Goal: Transaction & Acquisition: Purchase product/service

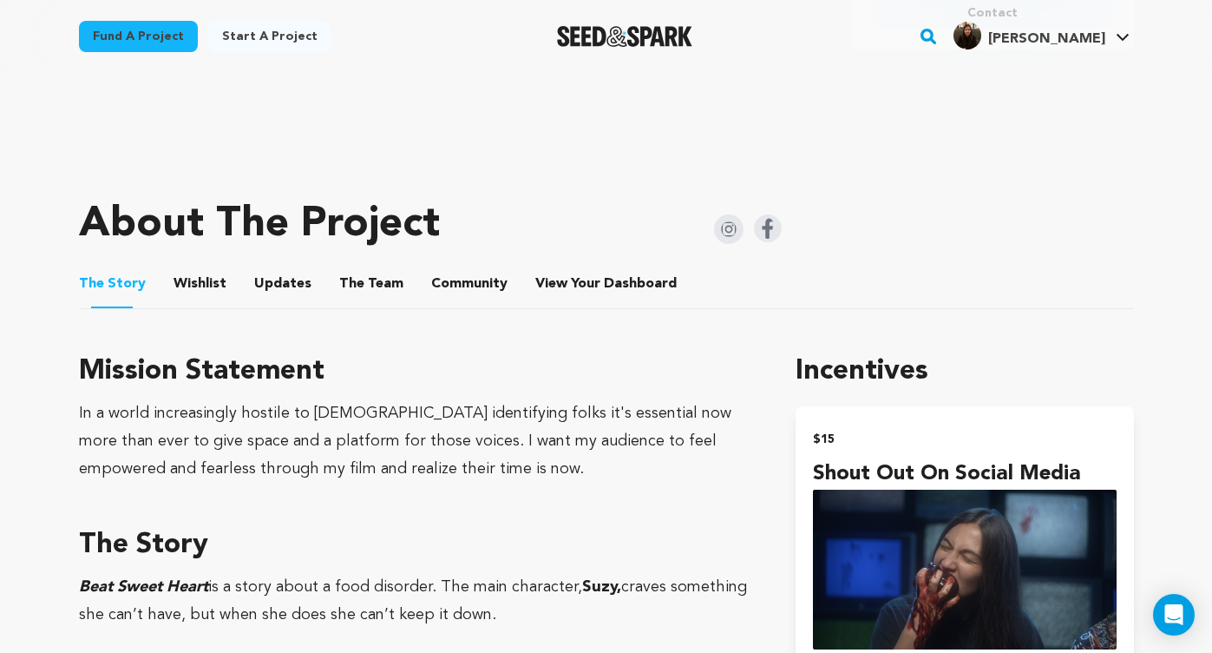
scroll to position [632, 0]
drag, startPoint x: 371, startPoint y: 411, endPoint x: 308, endPoint y: 411, distance: 62.5
click at [308, 411] on div "In a world increasingly hostile to [DEMOGRAPHIC_DATA] identifying folks it's es…" at bounding box center [417, 440] width 676 height 83
copy div "[DEMOGRAPHIC_DATA]"
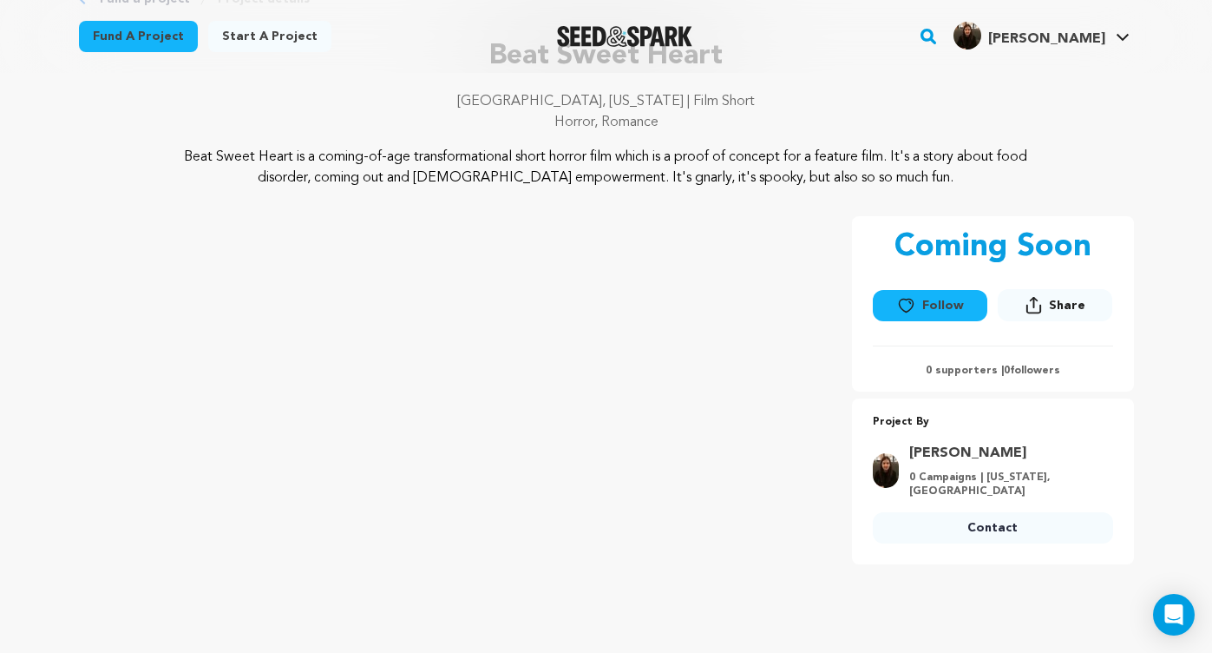
scroll to position [114, 0]
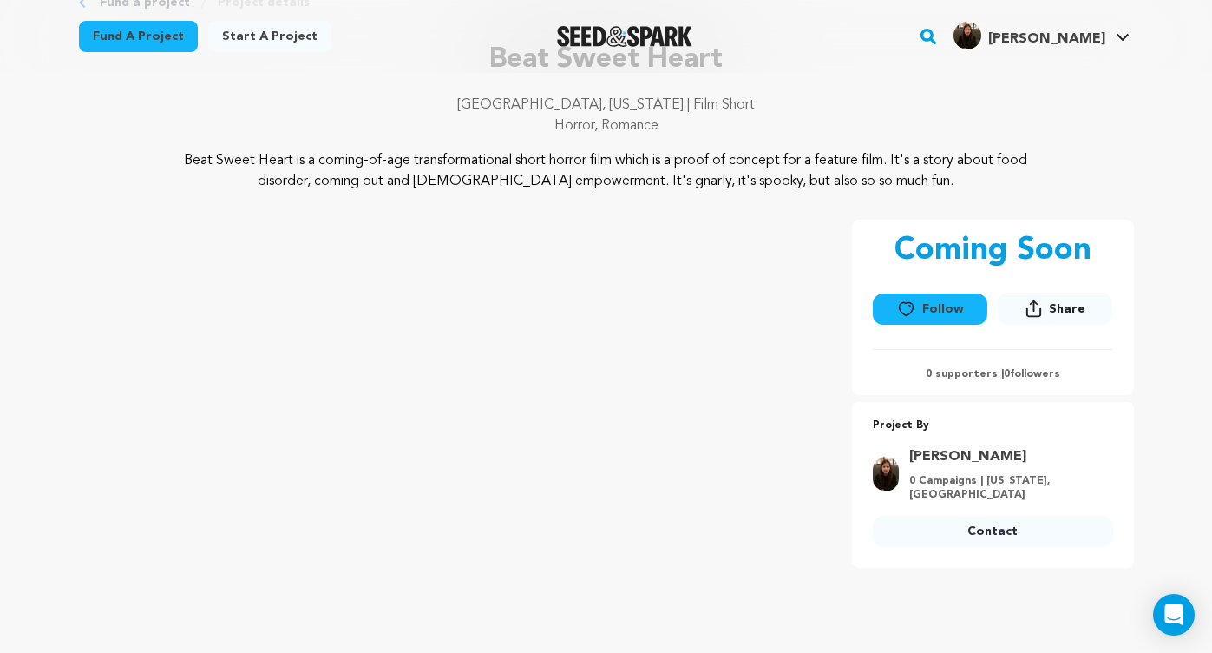
drag, startPoint x: 926, startPoint y: 182, endPoint x: 910, endPoint y: 159, distance: 28.7
click at [910, 159] on p "Beat Sweet Heart is a coming-of-age transformational short horror film which is…" at bounding box center [606, 171] width 844 height 42
click at [1064, 182] on div "Beat Sweet Heart is a coming-of-age transformational short horror film which is…" at bounding box center [606, 171] width 1055 height 42
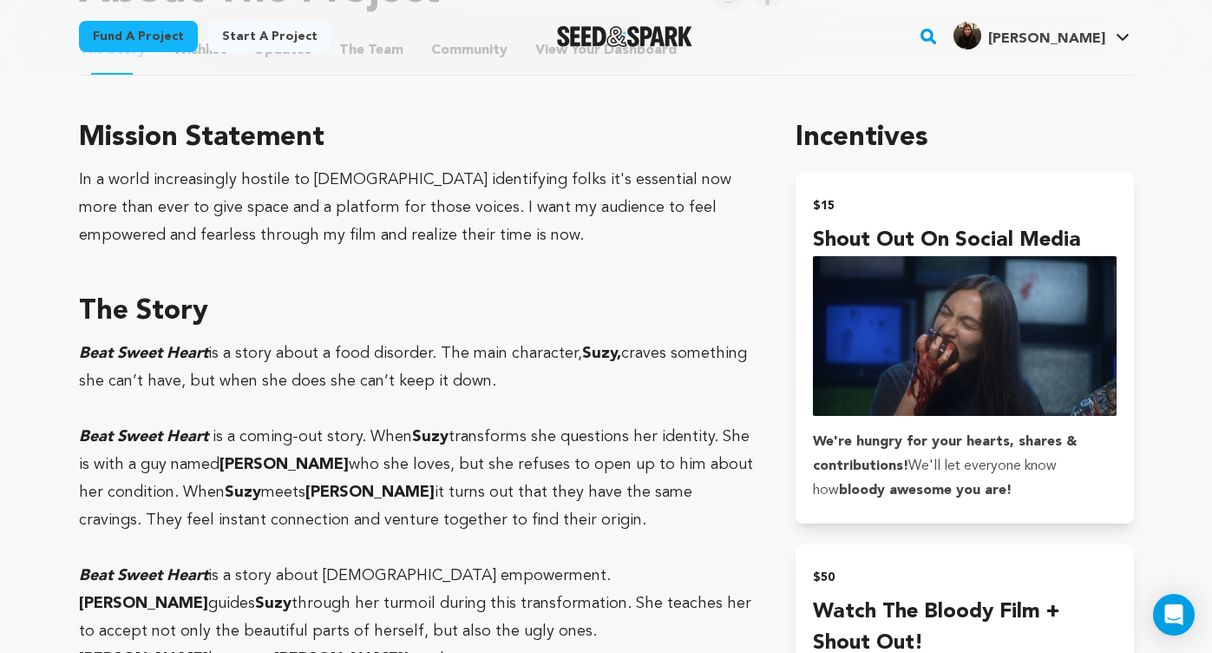
scroll to position [867, 0]
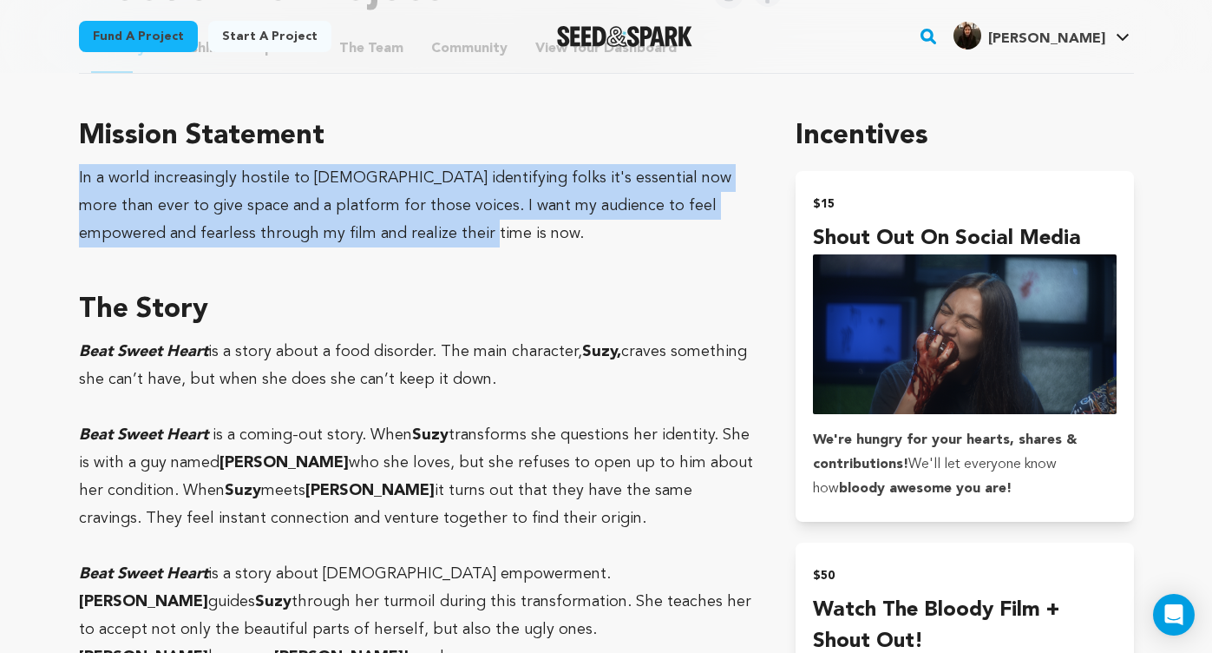
drag, startPoint x: 405, startPoint y: 229, endPoint x: 72, endPoint y: 181, distance: 336.8
copy div "In a world increasingly hostile to [DEMOGRAPHIC_DATA] identifying folks it's es…"
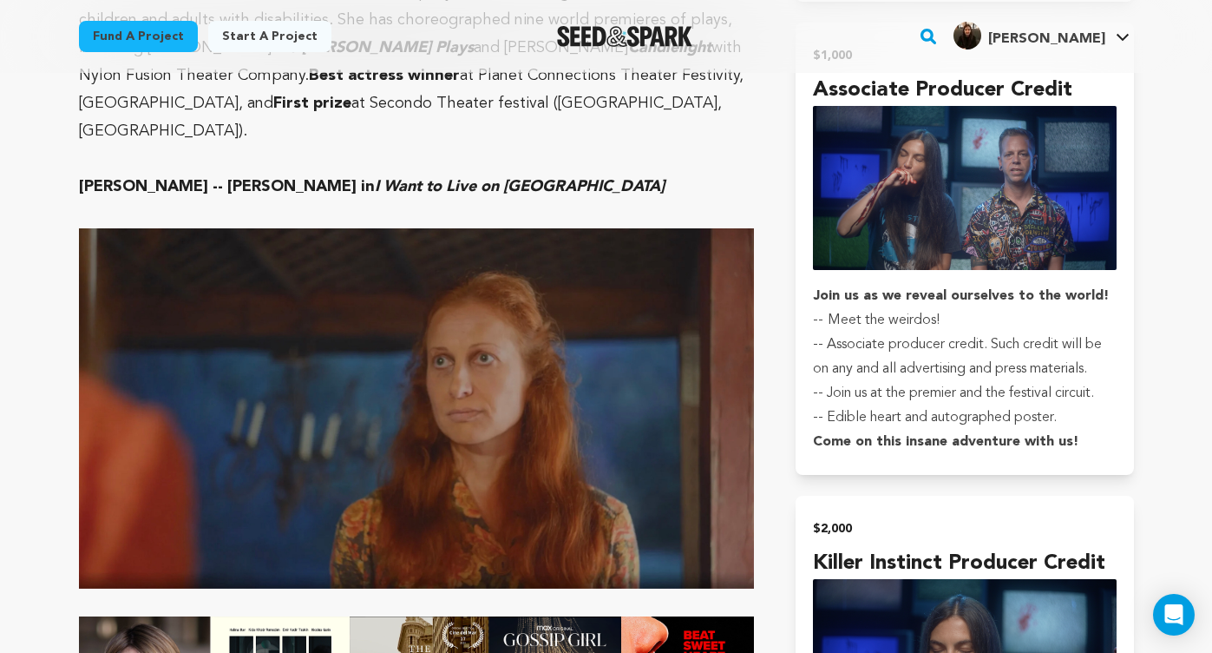
scroll to position [4953, 0]
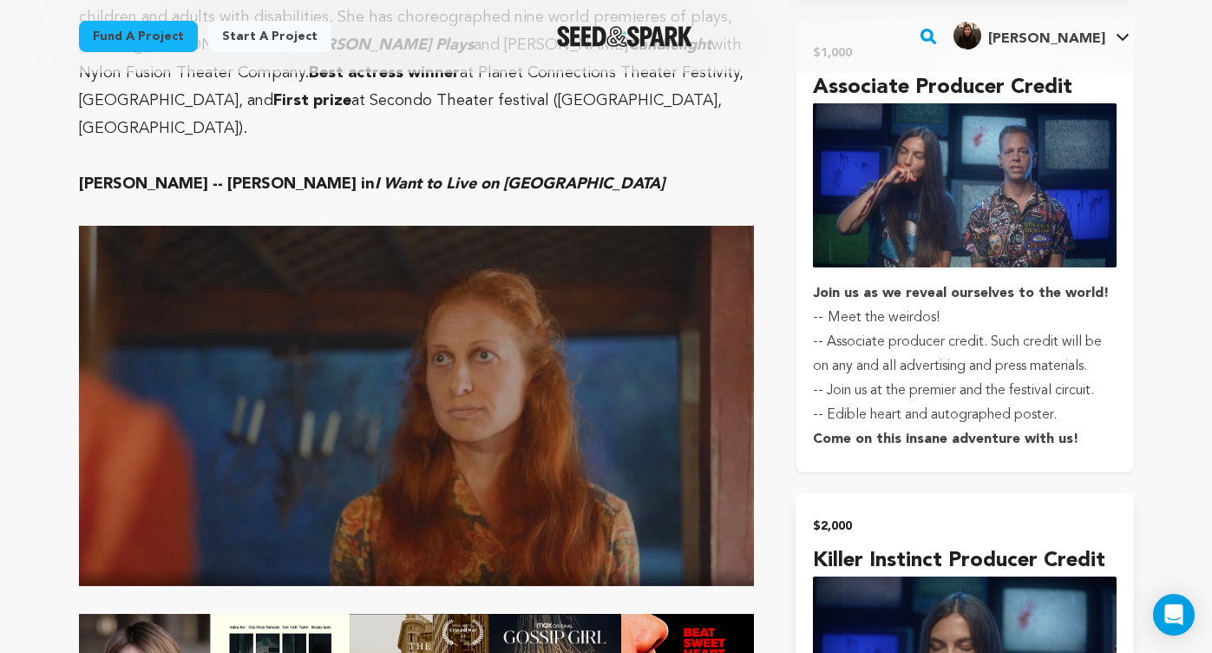
drag, startPoint x: 1098, startPoint y: 382, endPoint x: 818, endPoint y: 394, distance: 279.7
click at [818, 427] on p "﻿﻿﻿﻿﻿﻿﻿﻿﻿﻿﻿﻿﻿﻿﻿﻿﻿ Come on this insane adventure with us!" at bounding box center [964, 439] width 303 height 24
drag, startPoint x: 1081, startPoint y: 392, endPoint x: 835, endPoint y: 388, distance: 246.5
click at [838, 427] on p "﻿﻿﻿﻿﻿﻿﻿﻿﻿﻿﻿﻿﻿﻿﻿﻿﻿ Come on this insane adventure with us!" at bounding box center [964, 439] width 303 height 24
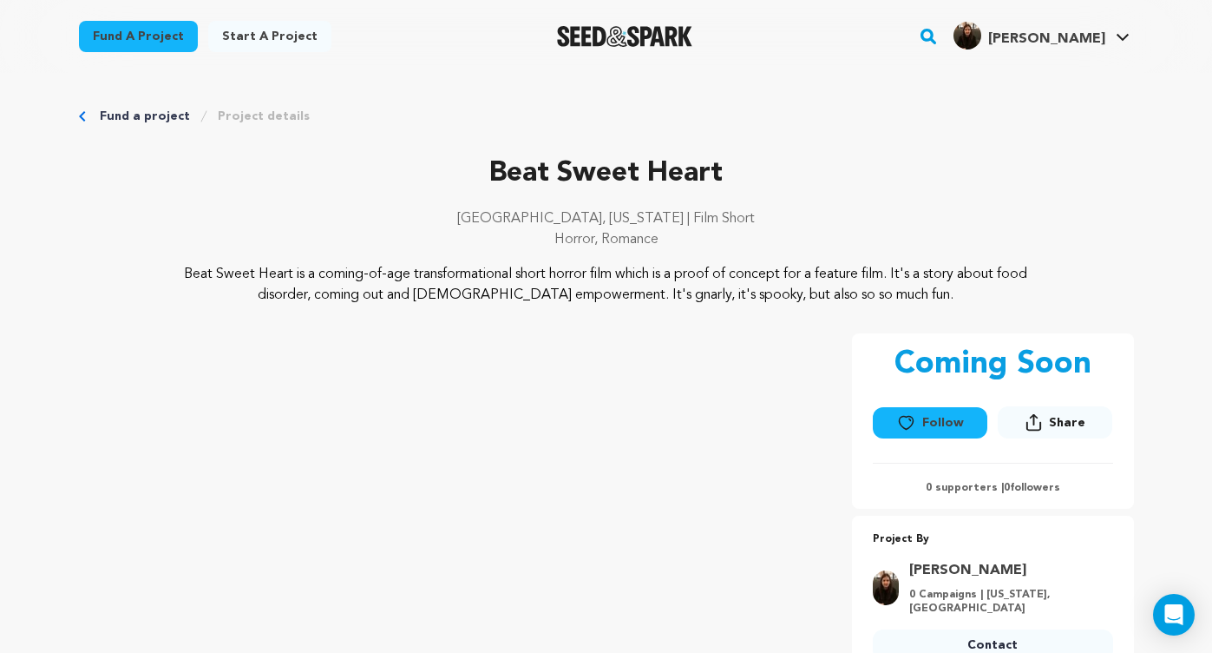
scroll to position [667, 0]
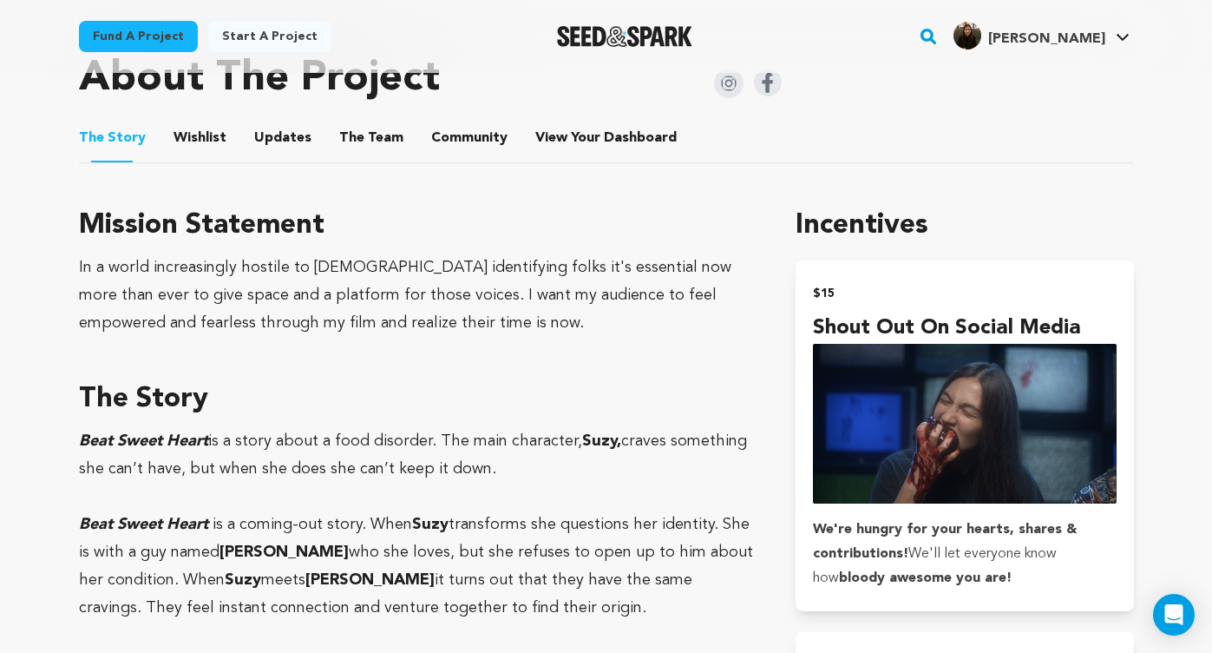
scroll to position [764, 0]
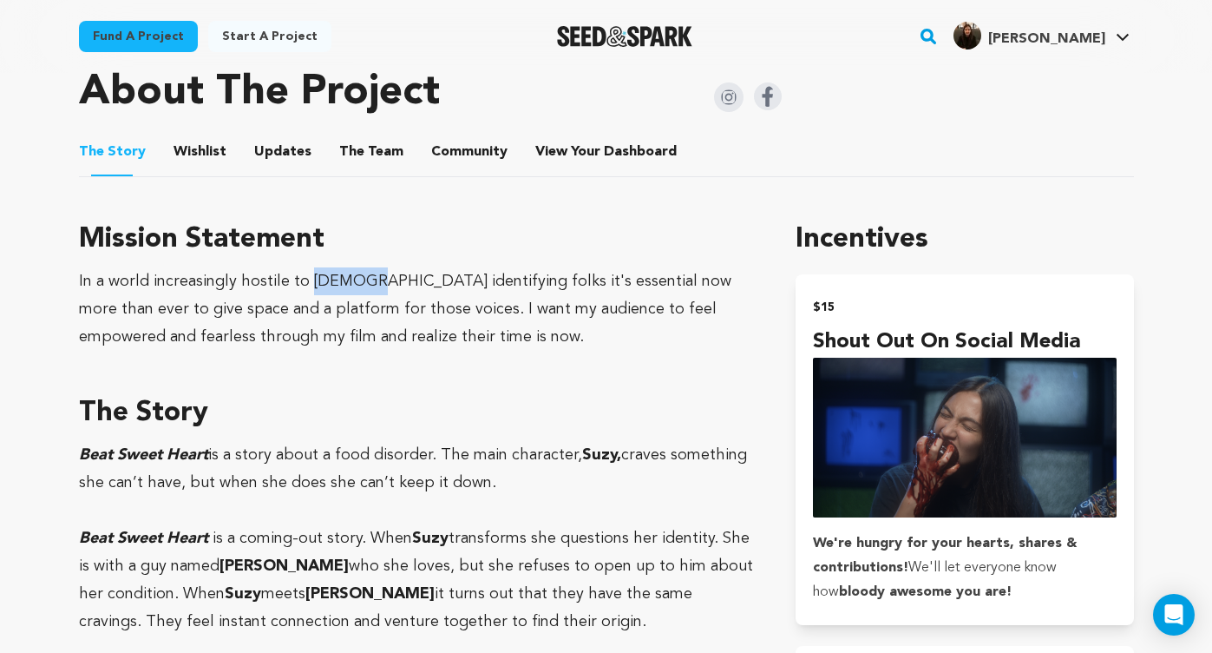
drag, startPoint x: 371, startPoint y: 279, endPoint x: 308, endPoint y: 282, distance: 63.4
click at [308, 282] on div "In a world increasingly hostile to [DEMOGRAPHIC_DATA] identifying folks it's es…" at bounding box center [417, 308] width 676 height 83
copy div "[DEMOGRAPHIC_DATA]"
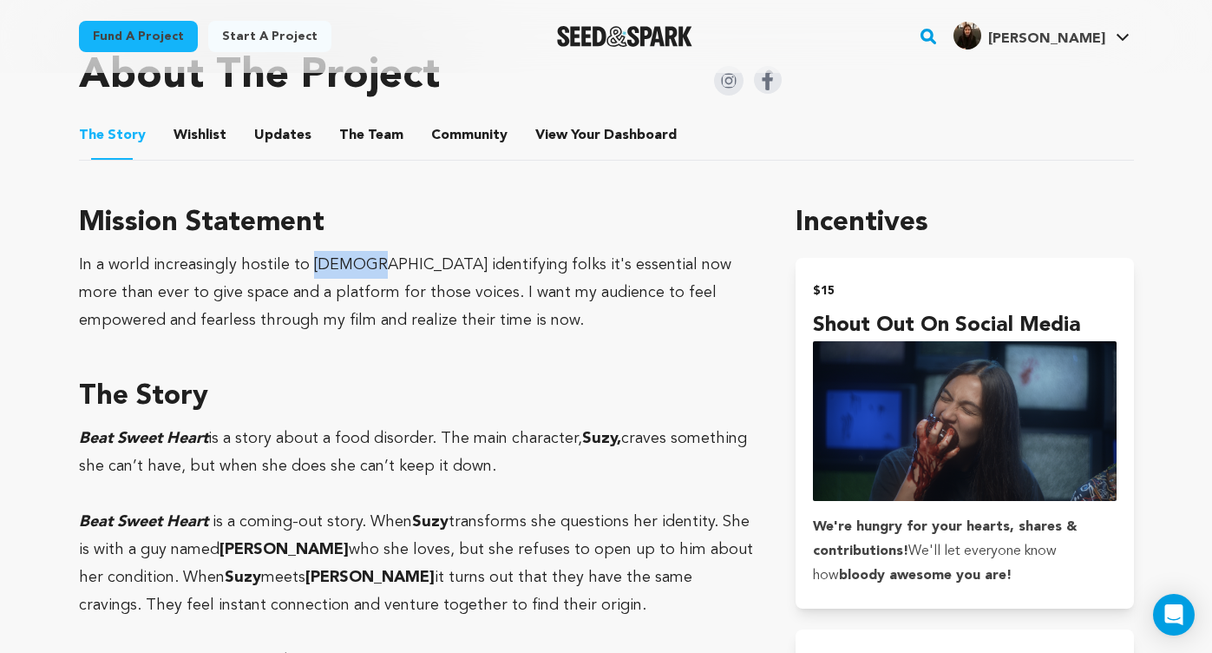
scroll to position [786, 0]
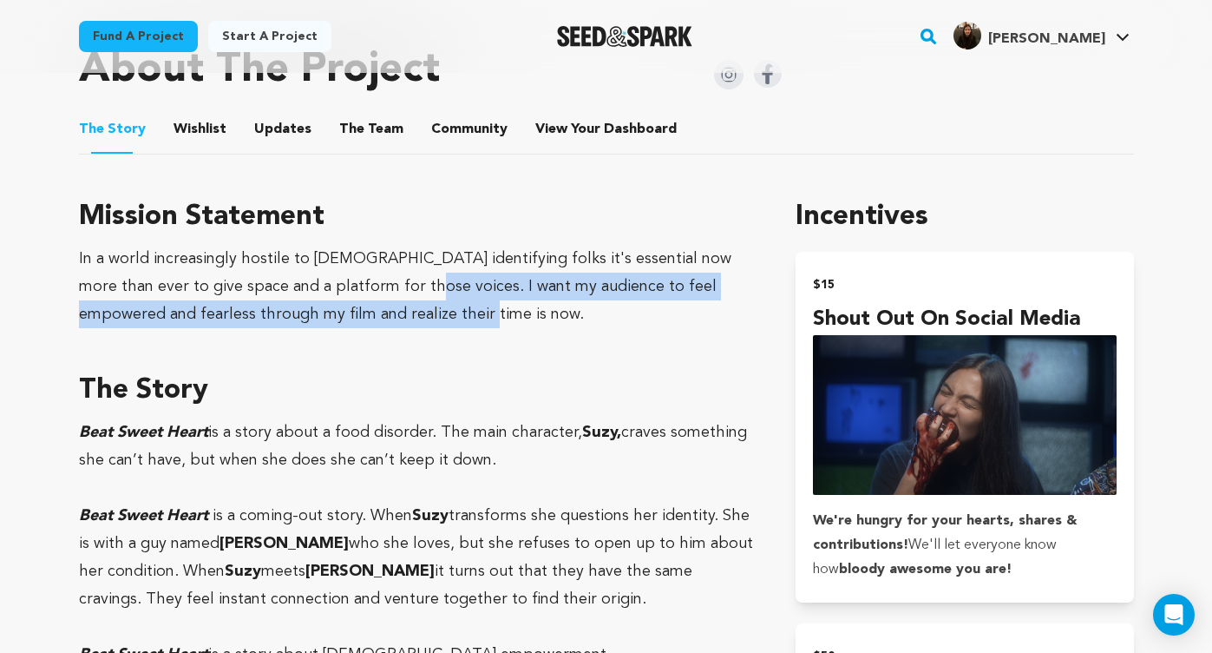
drag, startPoint x: 411, startPoint y: 318, endPoint x: 381, endPoint y: 286, distance: 43.6
click at [381, 286] on div "In a world increasingly hostile to [DEMOGRAPHIC_DATA] identifying folks it's es…" at bounding box center [417, 286] width 676 height 83
copy div "I want my audience to feel empowered and fearless through my film and realize t…"
click at [393, 324] on div "In a world increasingly hostile to [DEMOGRAPHIC_DATA] identifying folks it's es…" at bounding box center [417, 286] width 676 height 83
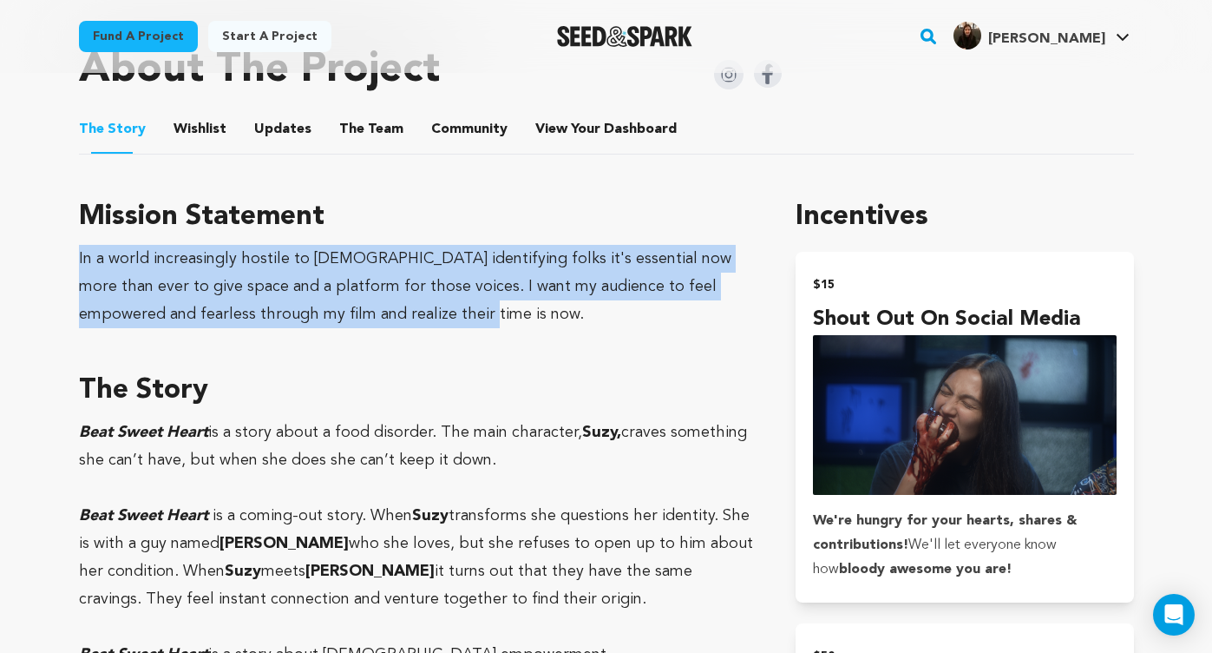
drag, startPoint x: 483, startPoint y: 328, endPoint x: 52, endPoint y: 258, distance: 436.2
copy div "In a world increasingly hostile to [DEMOGRAPHIC_DATA] identifying folks it's es…"
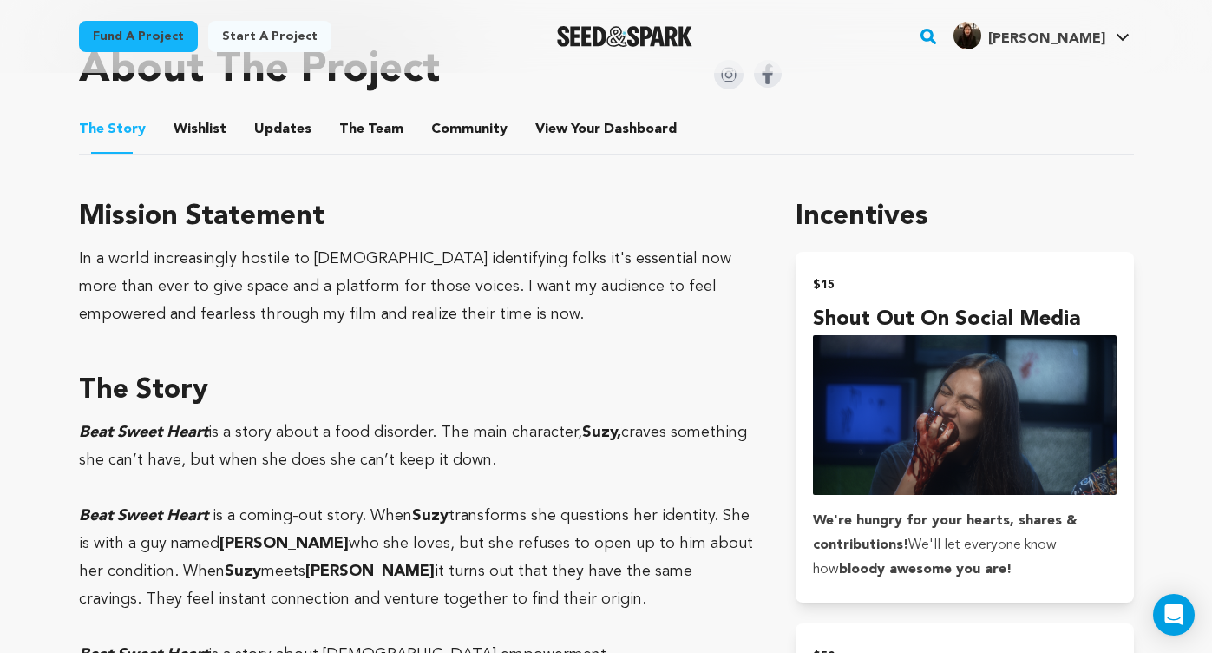
click at [588, 220] on h3 "Mission Statement" at bounding box center [417, 217] width 676 height 42
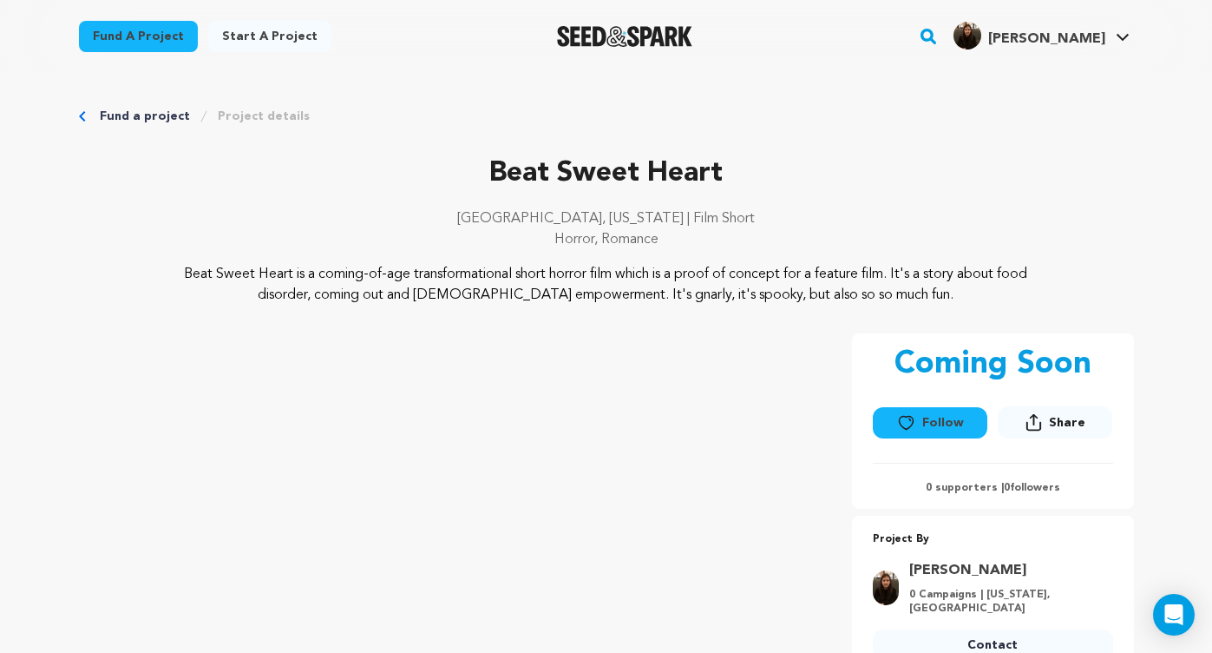
scroll to position [0, 0]
